Goal: Book appointment/travel/reservation

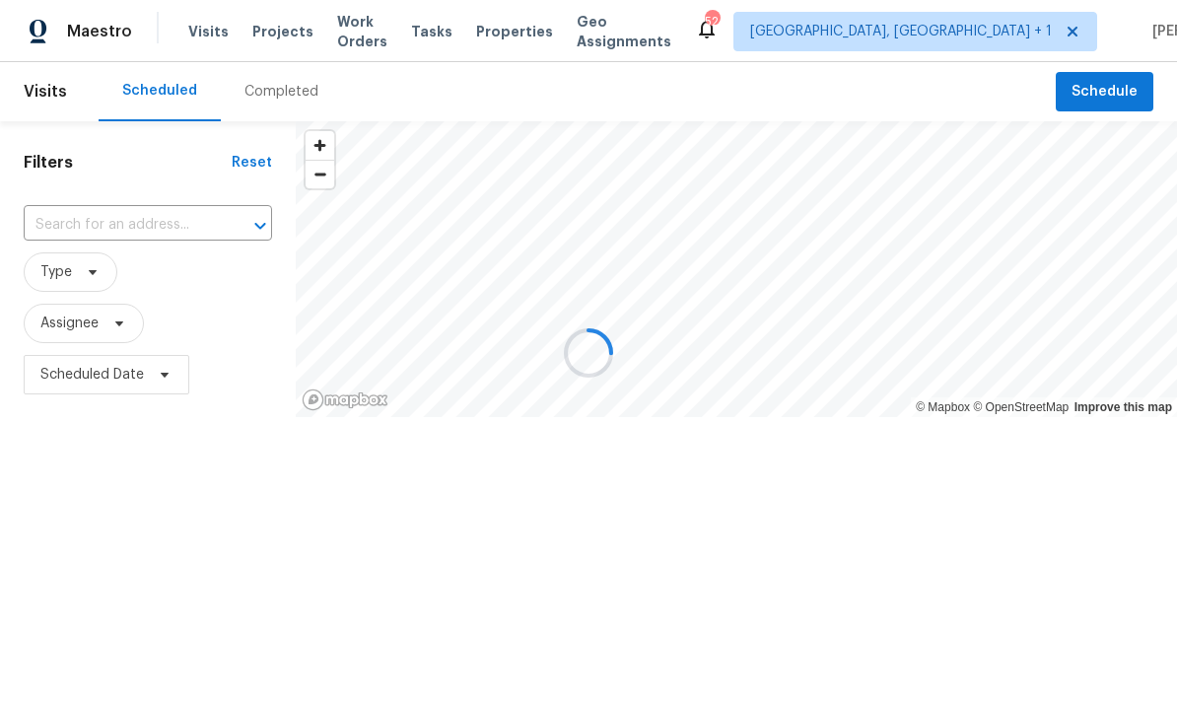
click at [1121, 88] on div at bounding box center [588, 352] width 1177 height 705
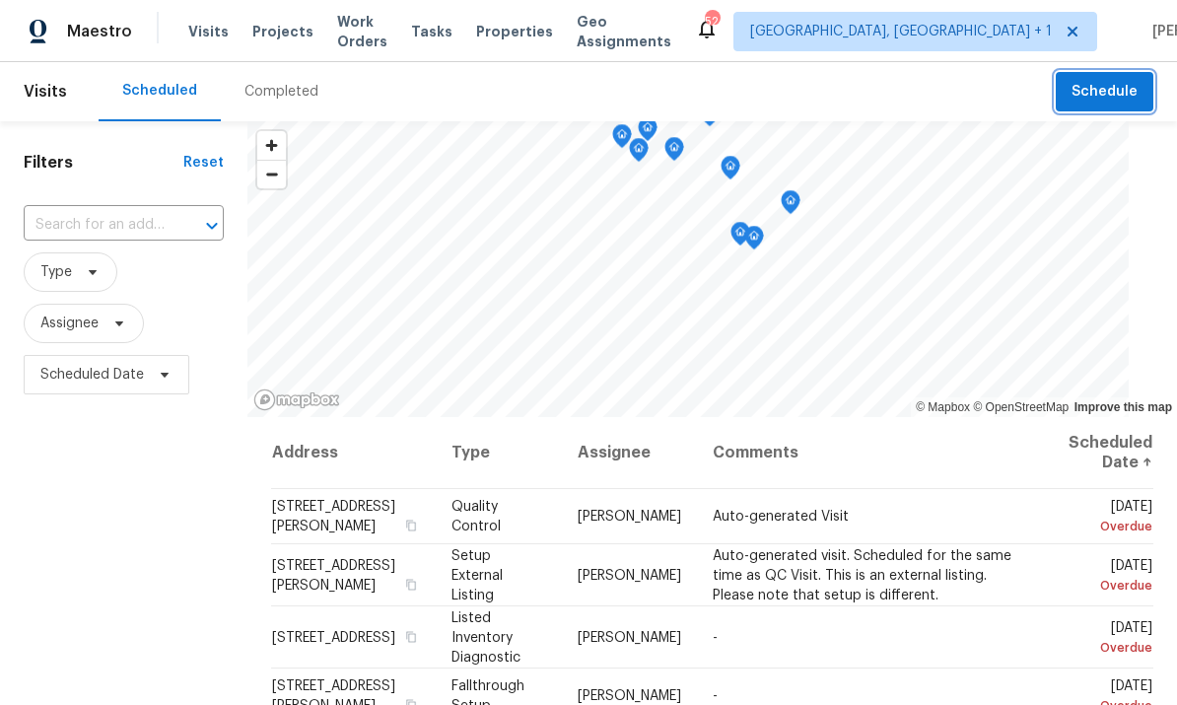
click at [1127, 85] on span "Schedule" at bounding box center [1104, 92] width 66 height 25
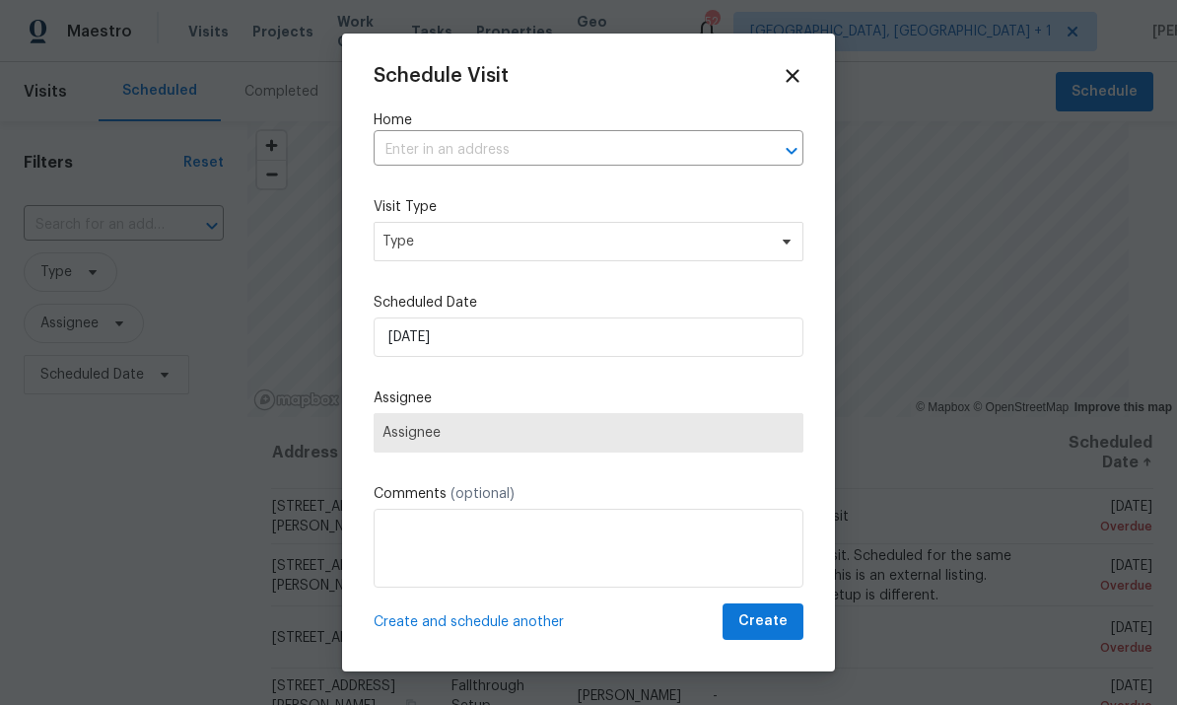
click at [523, 153] on input "text" at bounding box center [561, 150] width 375 height 31
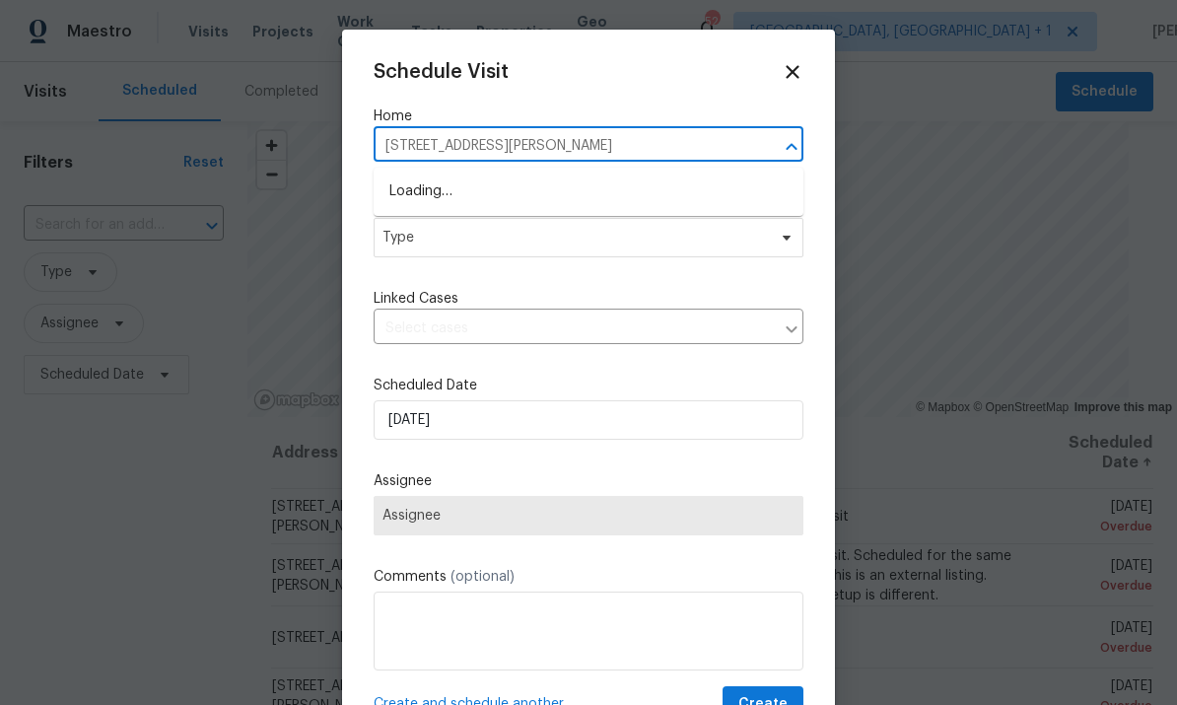
type input "[STREET_ADDRESS][PERSON_NAME]"
click at [788, 252] on span "Type" at bounding box center [589, 237] width 430 height 39
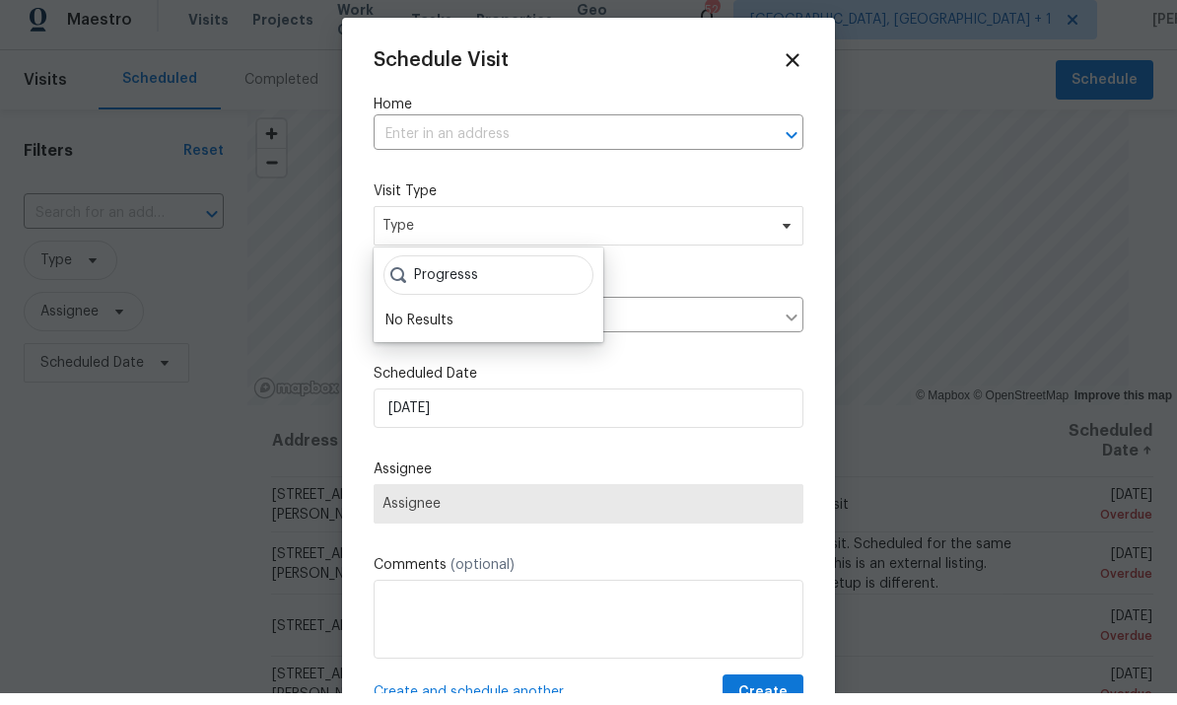
scroll to position [12, 0]
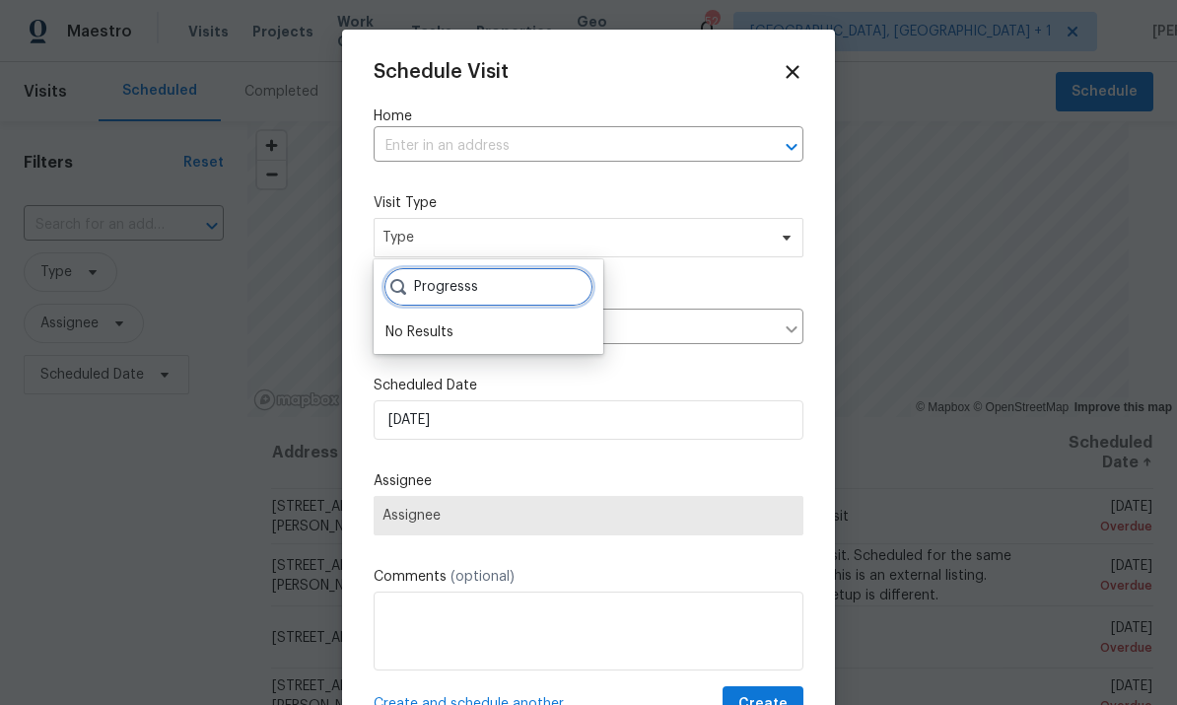
click at [513, 283] on input "Progresss" at bounding box center [488, 286] width 210 height 39
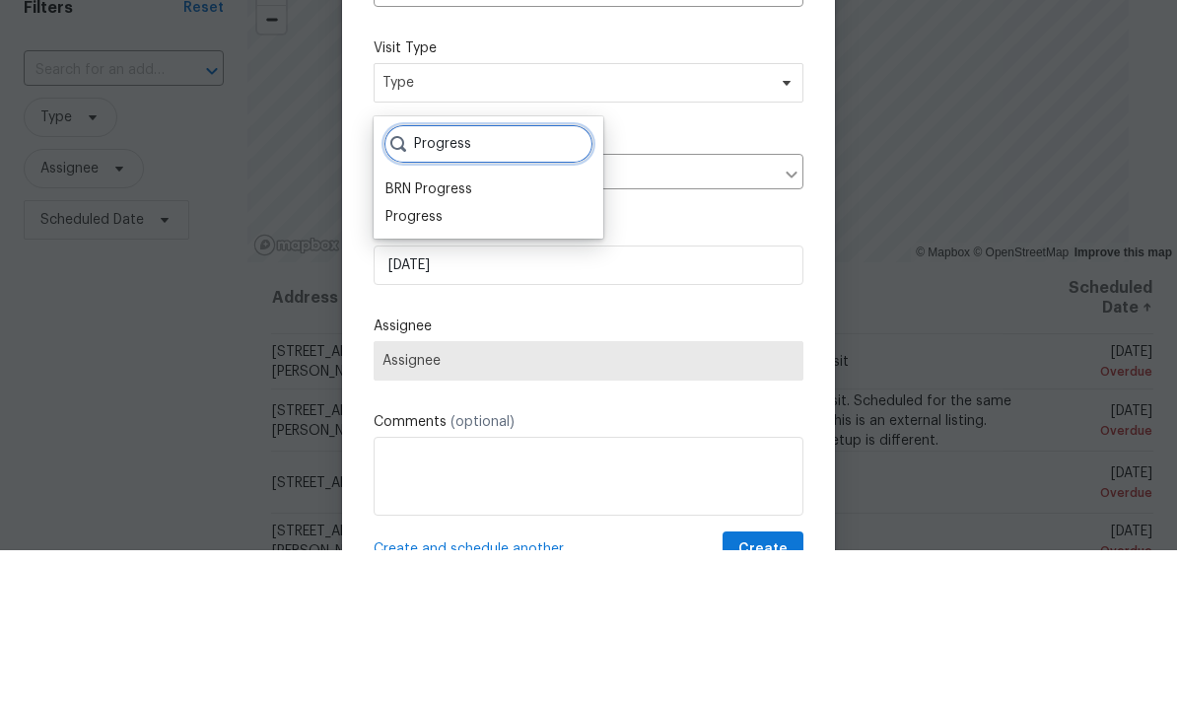
type input "Progress"
click at [429, 362] on div "Progress" at bounding box center [413, 372] width 57 height 20
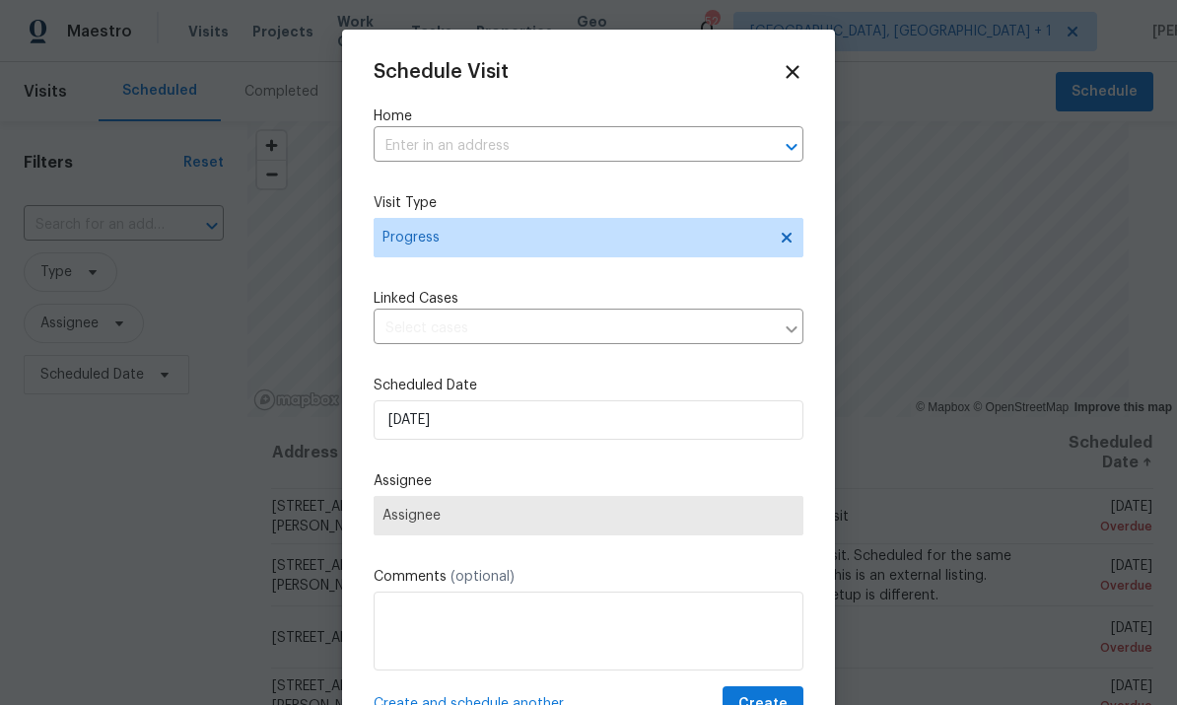
click at [668, 142] on input "text" at bounding box center [561, 146] width 375 height 31
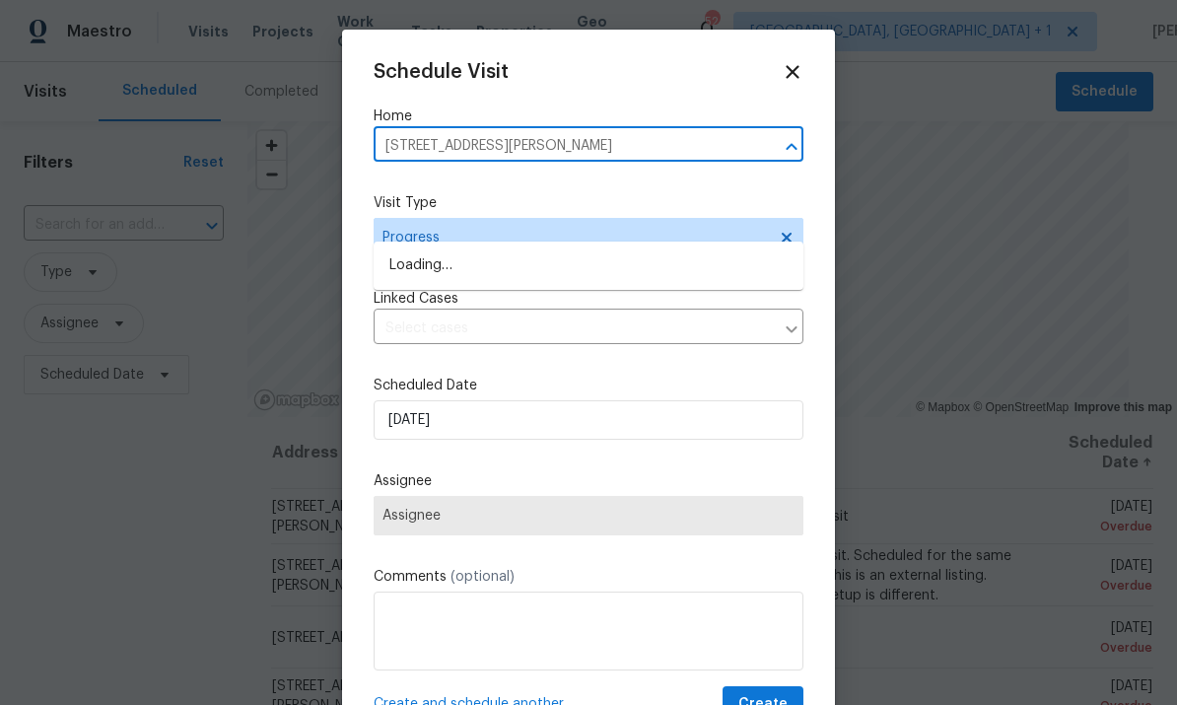
type input "[STREET_ADDRESS][PERSON_NAME]"
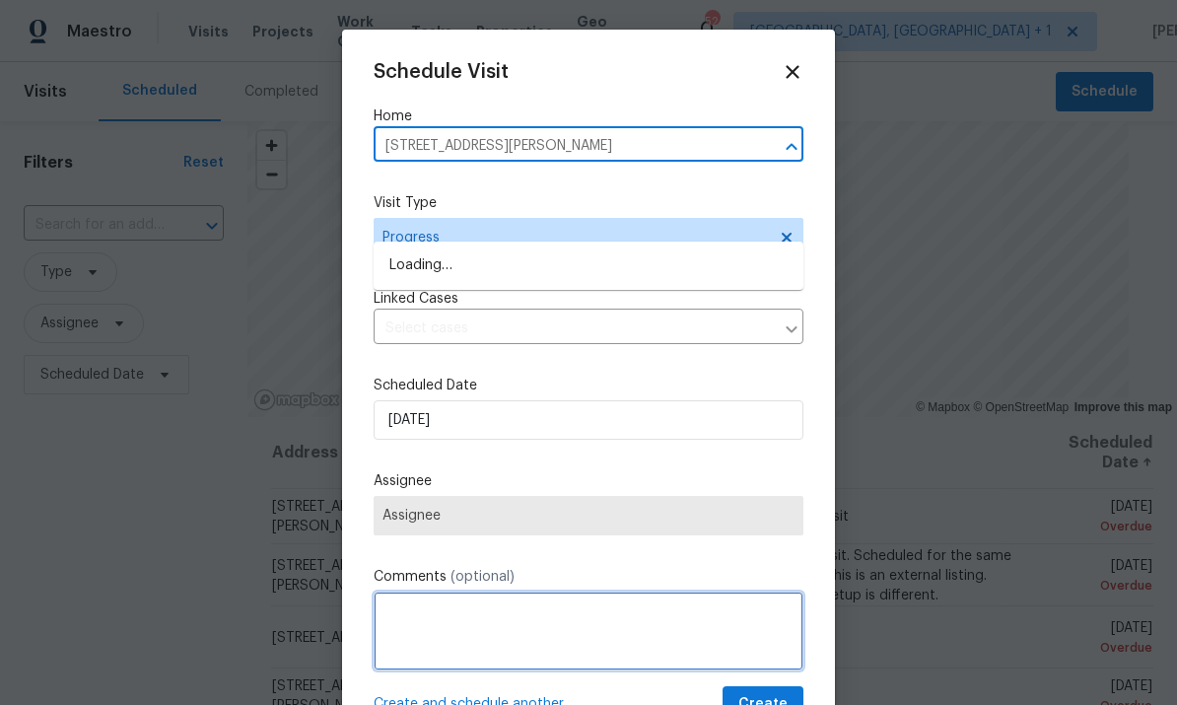
click at [496, 624] on textarea at bounding box center [589, 630] width 430 height 79
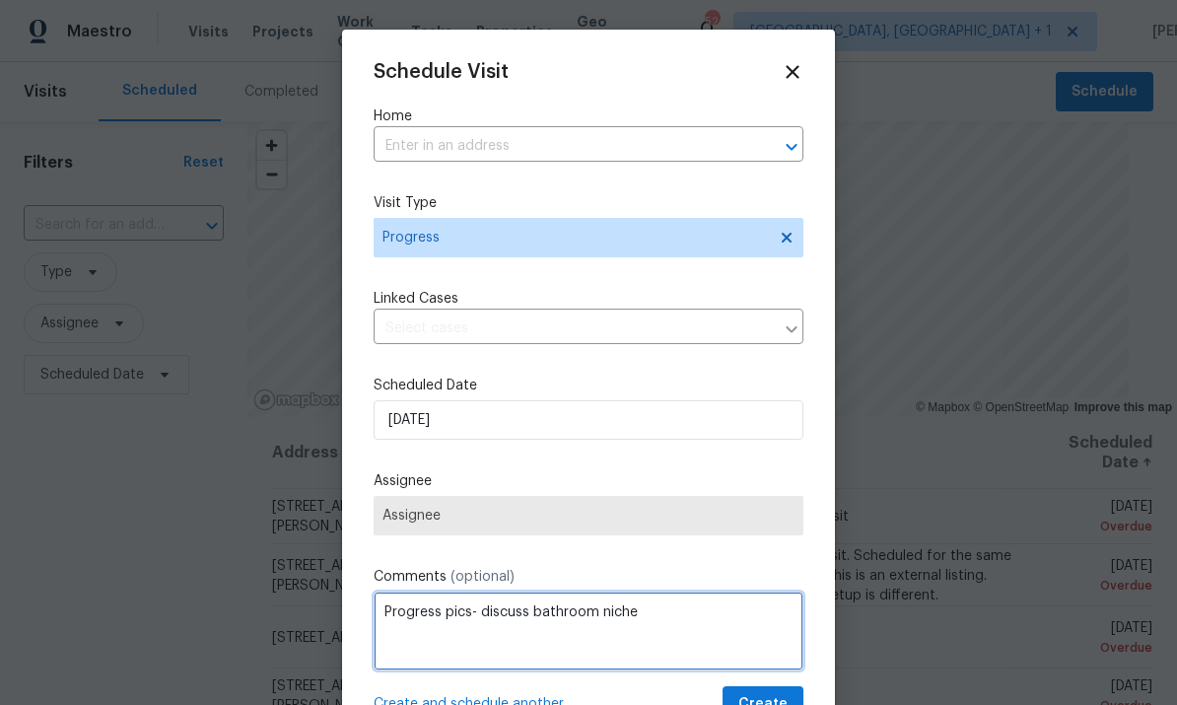
type textarea "Progress pics- discuss bathroom niche"
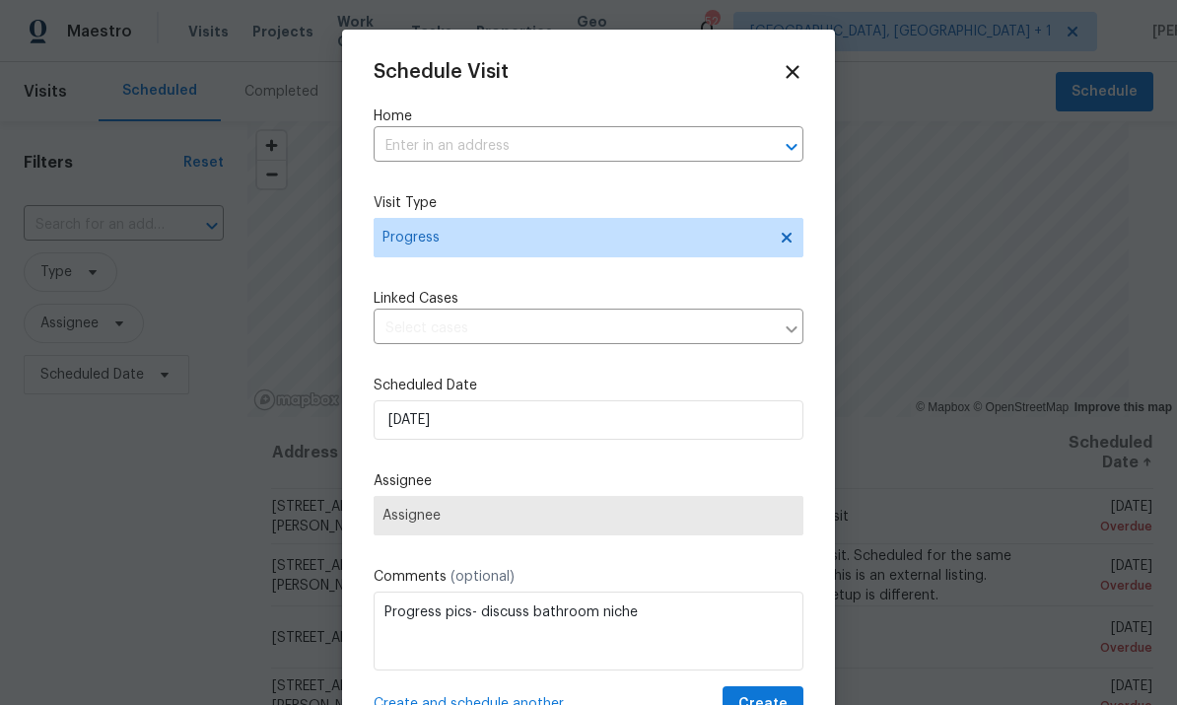
click at [470, 148] on input "text" at bounding box center [561, 146] width 375 height 31
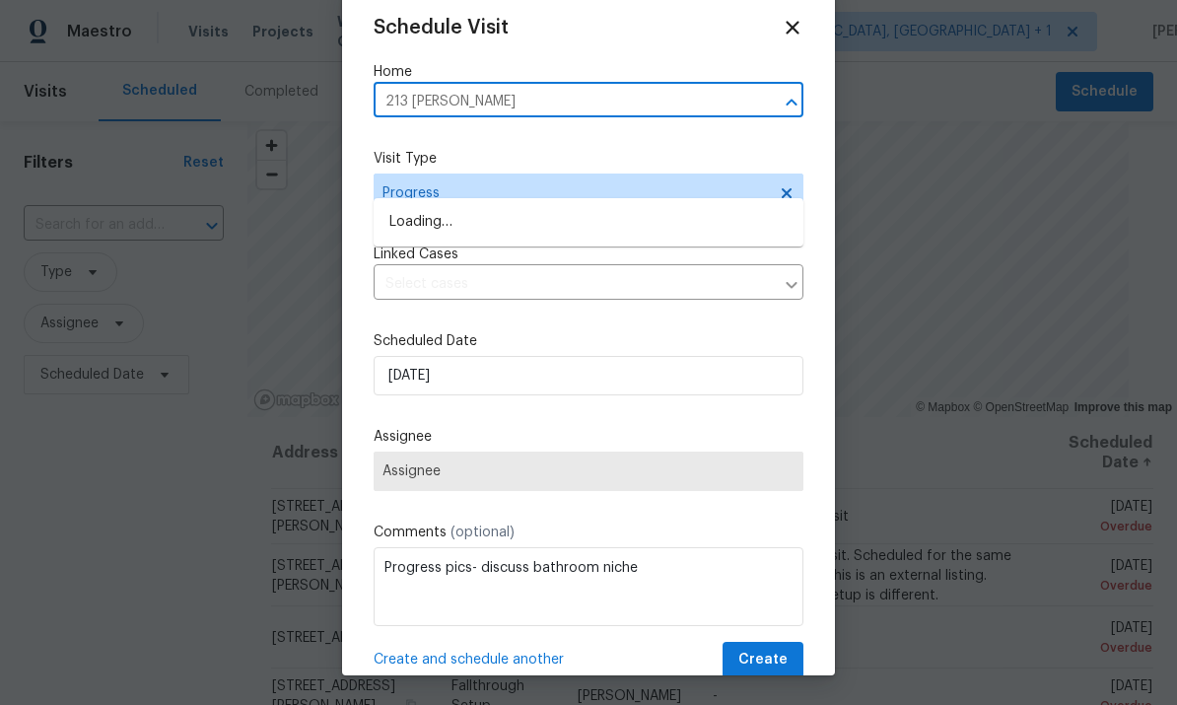
scroll to position [0, 0]
click at [524, 109] on input "213 [PERSON_NAME]" at bounding box center [561, 102] width 375 height 31
type input "213 [PERSON_NAME]"
click at [556, 205] on li "[STREET_ADDRESS][PERSON_NAME]" at bounding box center [589, 221] width 430 height 33
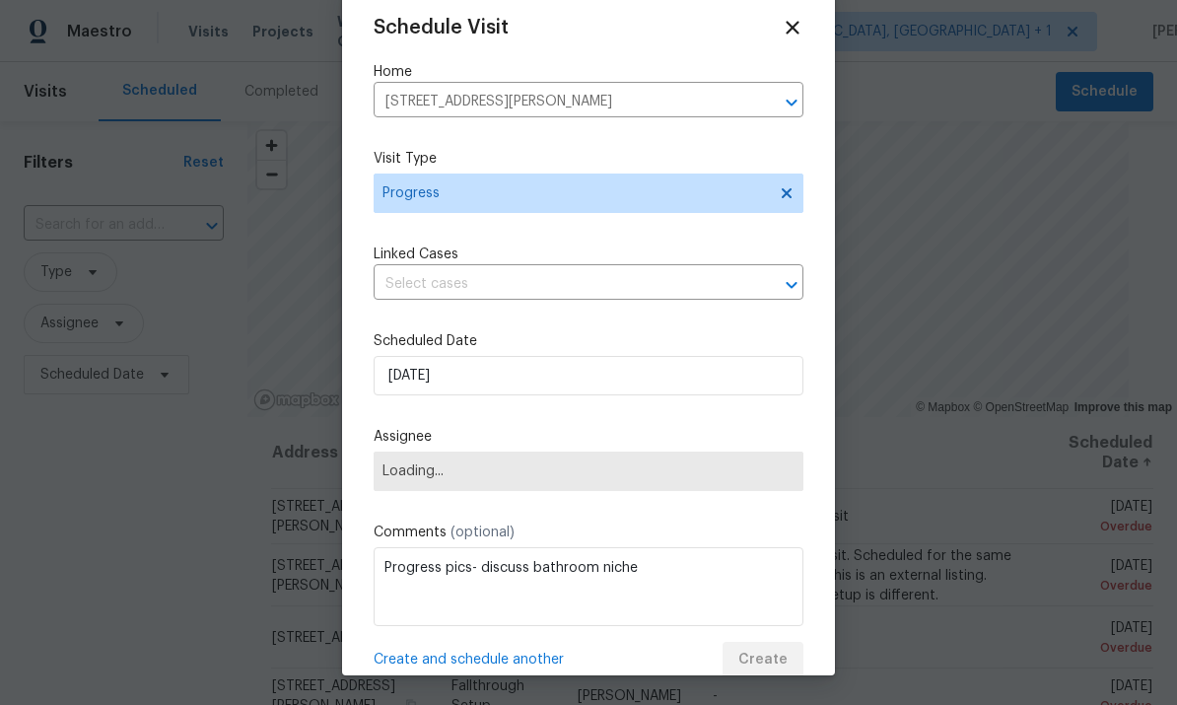
click at [752, 468] on span "Loading..." at bounding box center [588, 471] width 412 height 16
click at [732, 463] on span "Loading..." at bounding box center [589, 470] width 430 height 39
click at [743, 474] on span "Loading..." at bounding box center [588, 471] width 412 height 16
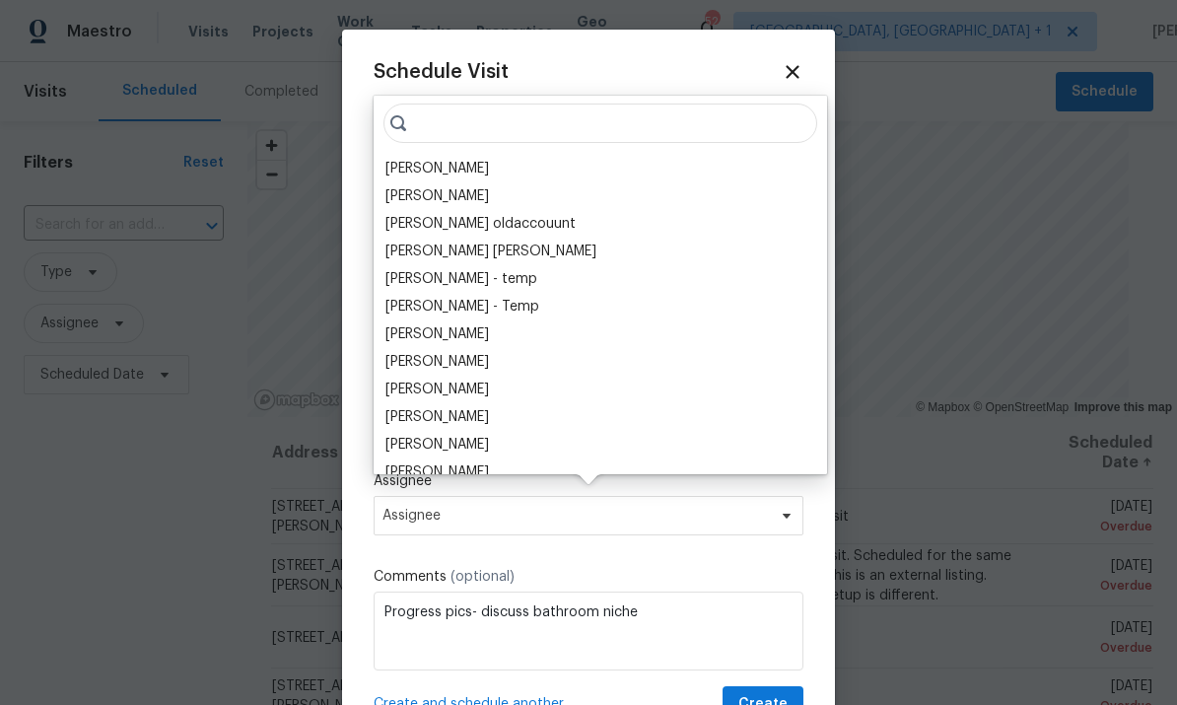
click at [478, 159] on div "[PERSON_NAME]" at bounding box center [436, 169] width 103 height 20
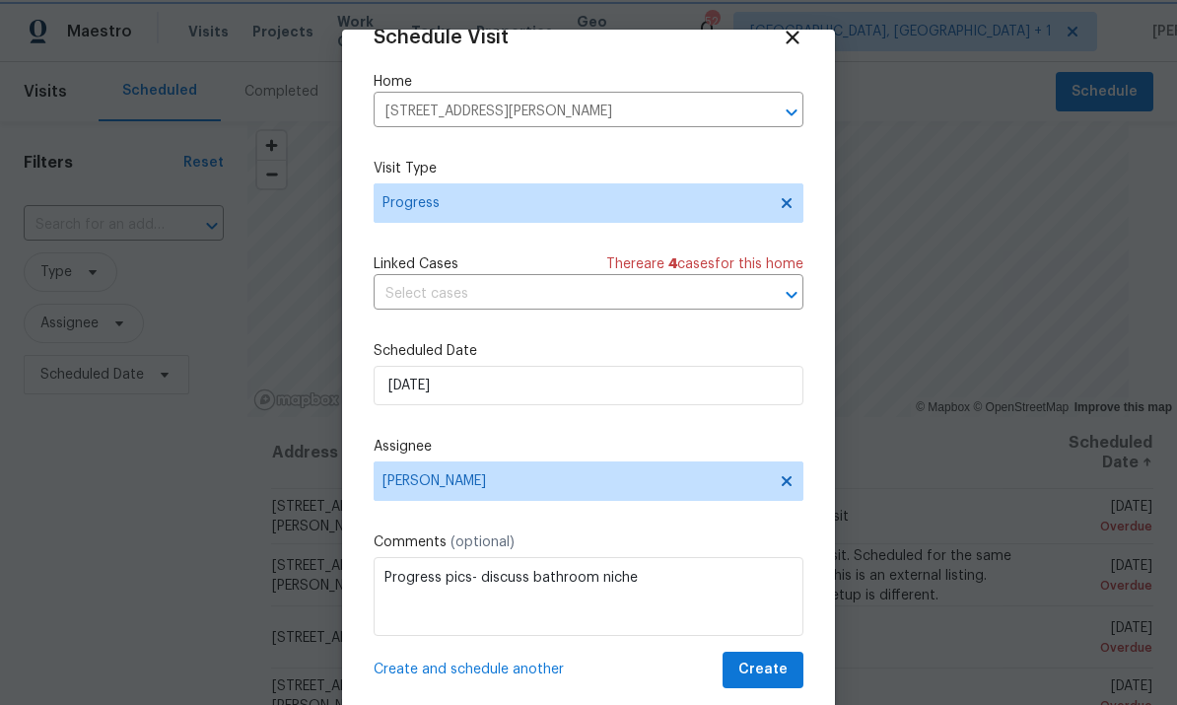
scroll to position [38, 0]
click at [721, 380] on input "[DATE]" at bounding box center [589, 385] width 430 height 39
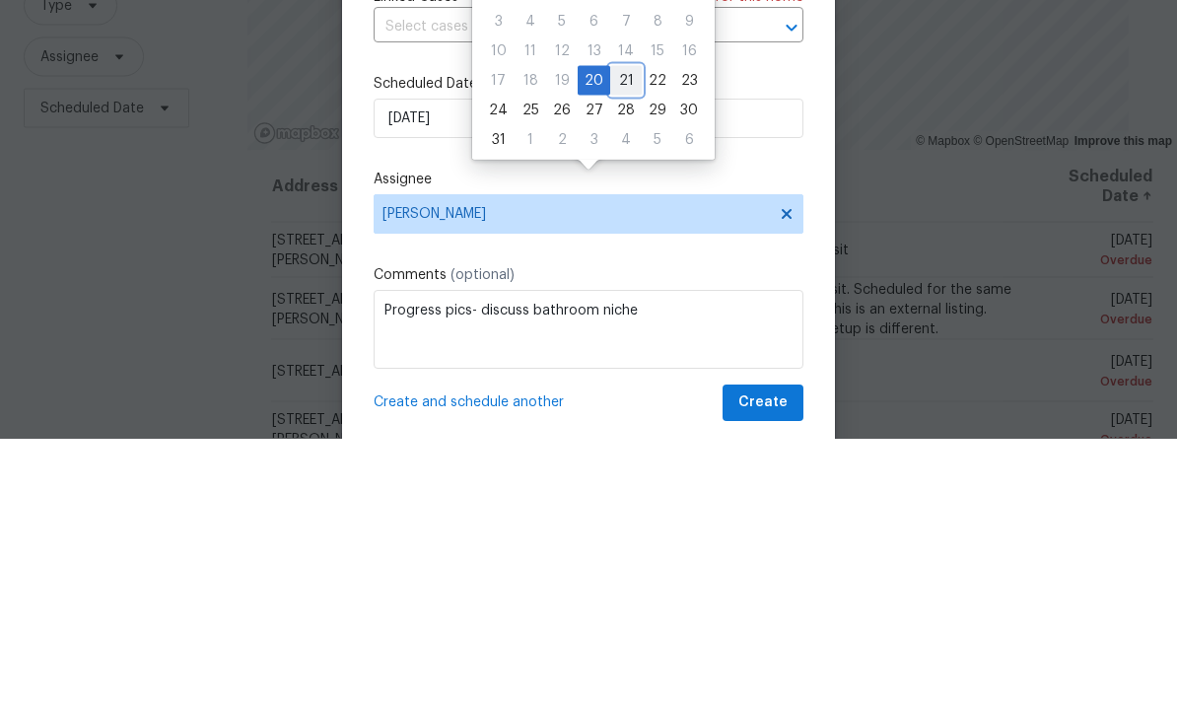
click at [615, 333] on div "21" at bounding box center [626, 347] width 32 height 28
type input "[DATE]"
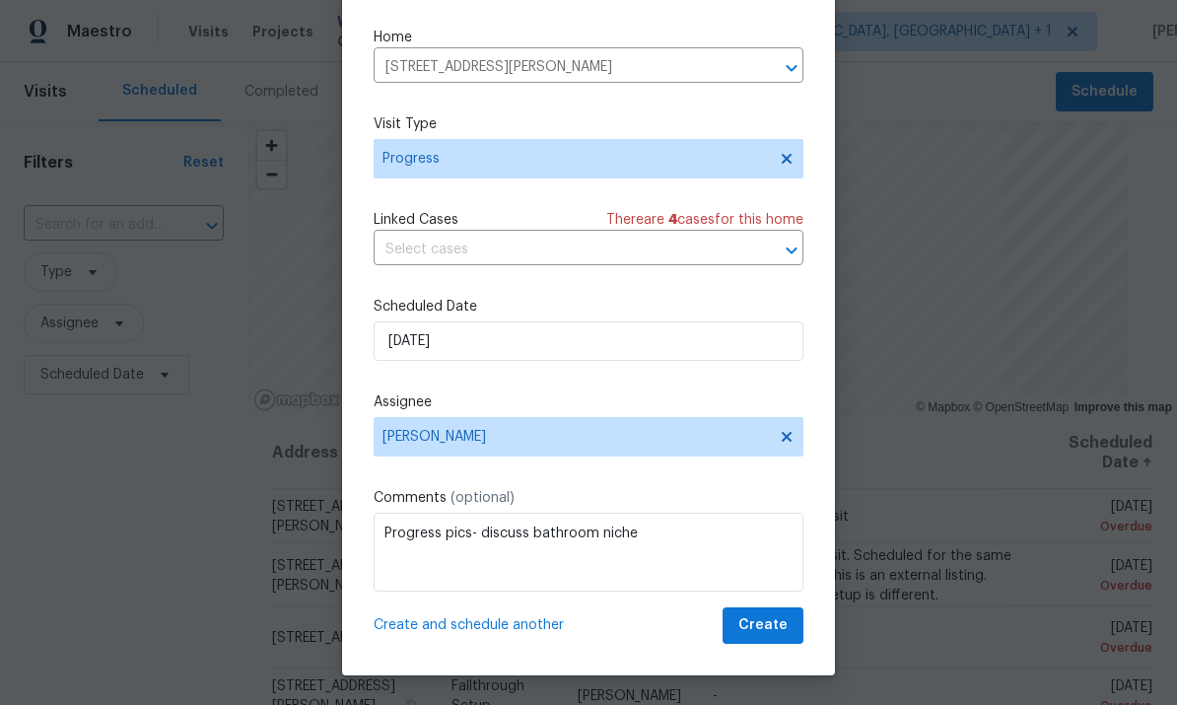
scroll to position [44, 0]
click at [774, 633] on span "Create" at bounding box center [762, 625] width 49 height 25
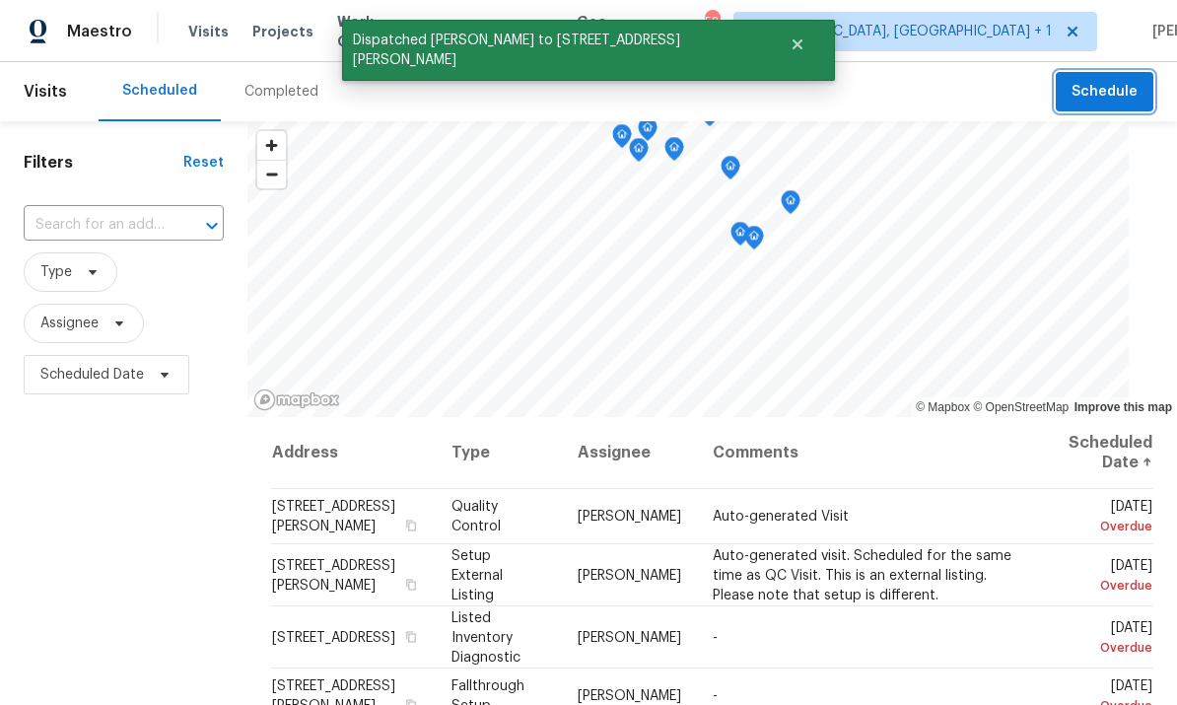
scroll to position [0, 0]
